Goal: Entertainment & Leisure: Consume media (video, audio)

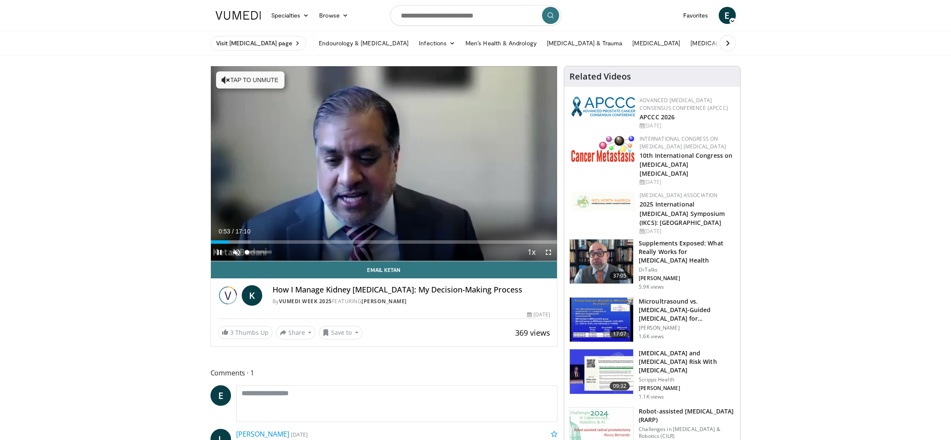
click at [238, 252] on span "Video Player" at bounding box center [236, 252] width 17 height 17
